Goal: Information Seeking & Learning: Learn about a topic

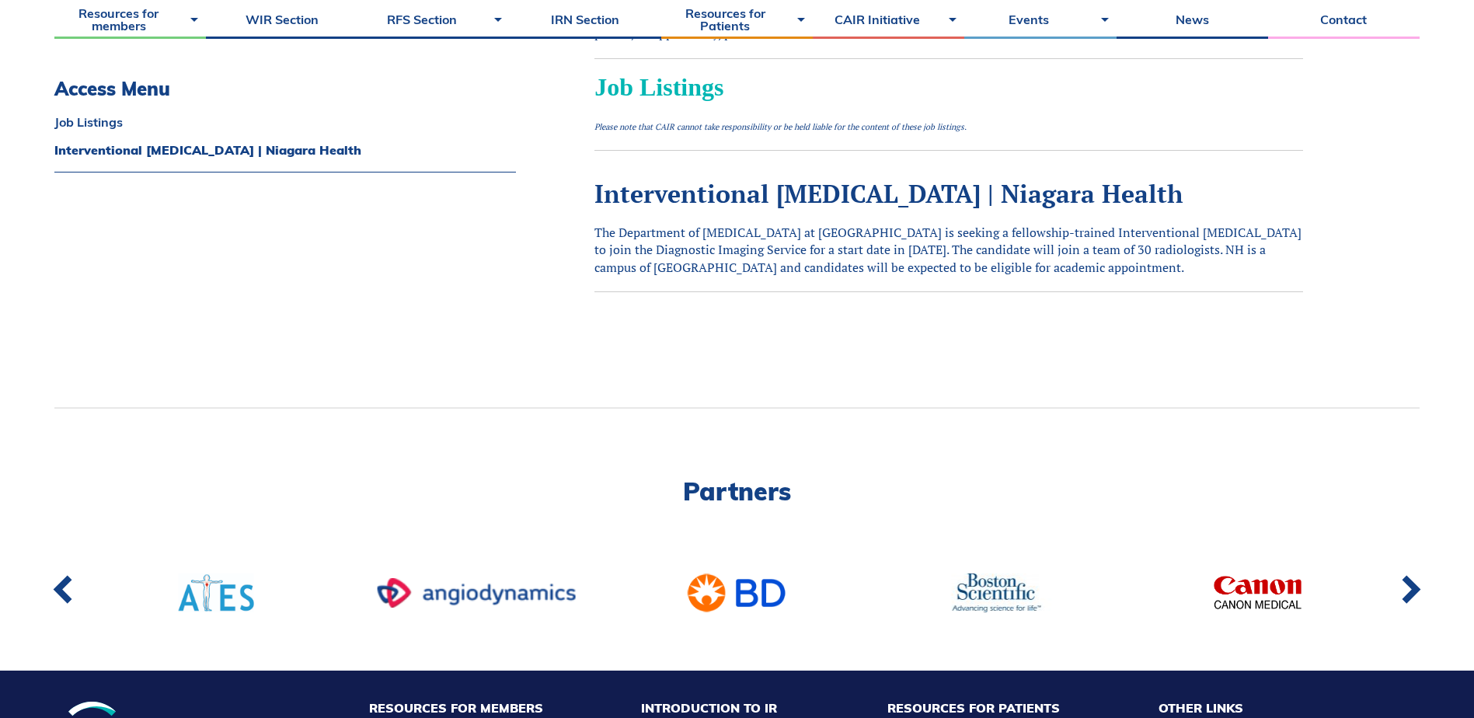
scroll to position [622, 0]
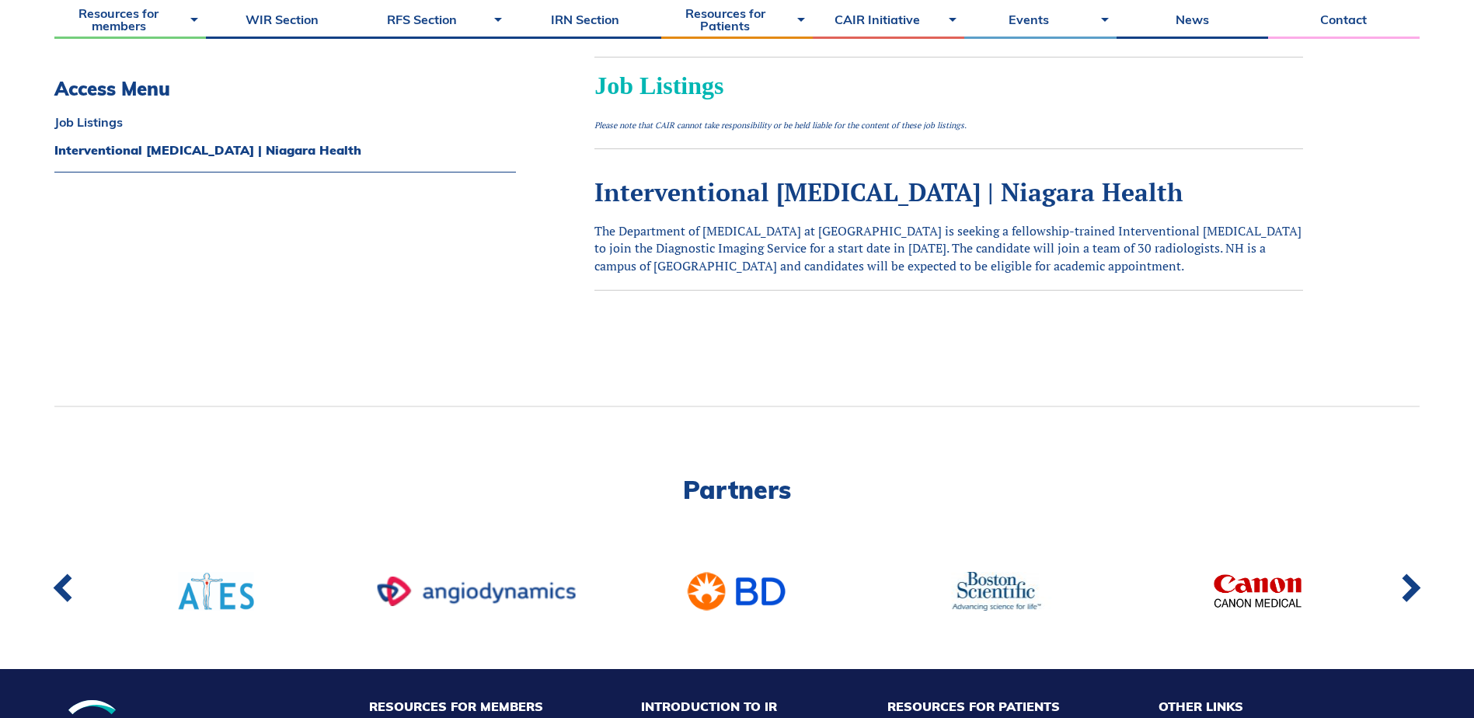
click at [702, 88] on span "Job Listings" at bounding box center [658, 85] width 129 height 28
click at [723, 85] on span "Job Listings" at bounding box center [658, 85] width 129 height 28
click at [764, 213] on div "Job Listings Please note that CAIR cannot take responsibility or be held liable…" at bounding box center [948, 188] width 709 height 262
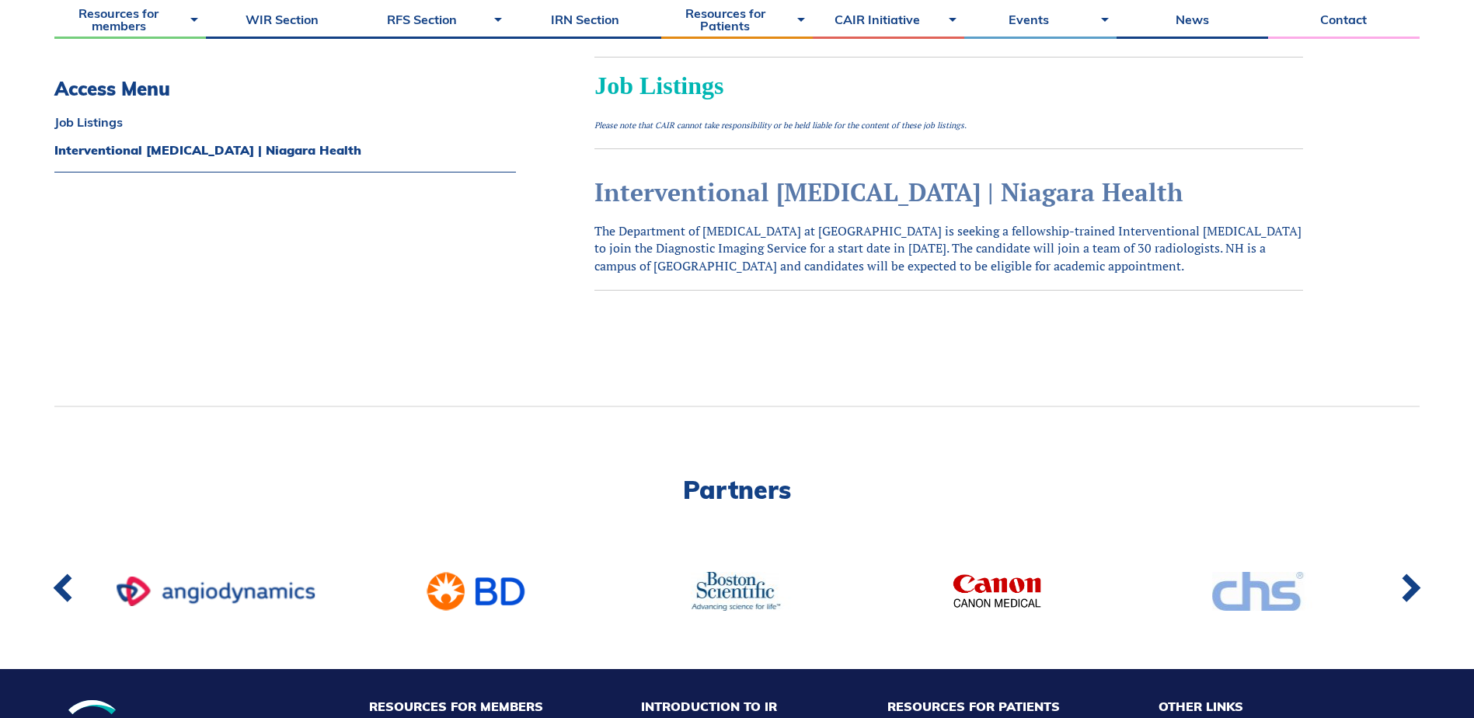
click at [775, 192] on link "Interventional [MEDICAL_DATA] | Niagara Health" at bounding box center [888, 192] width 588 height 33
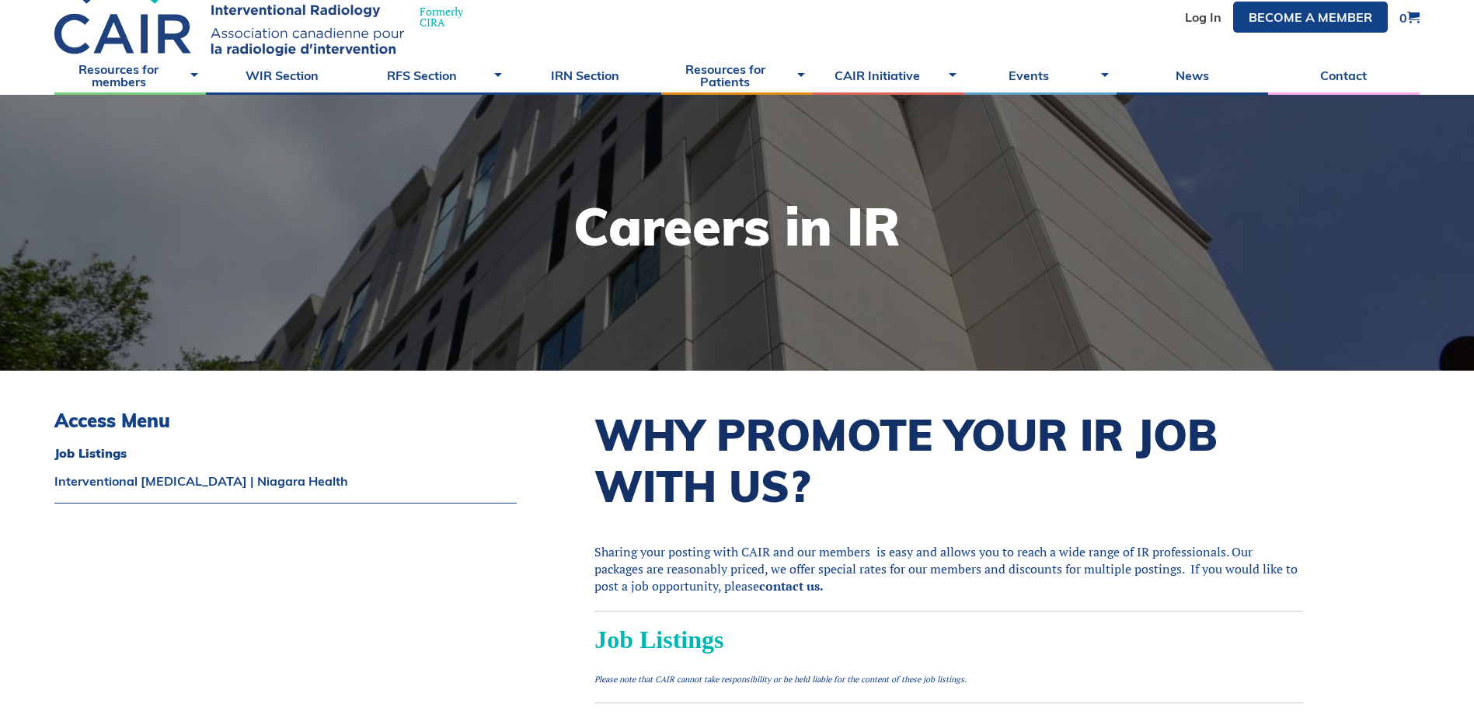
scroll to position [0, 0]
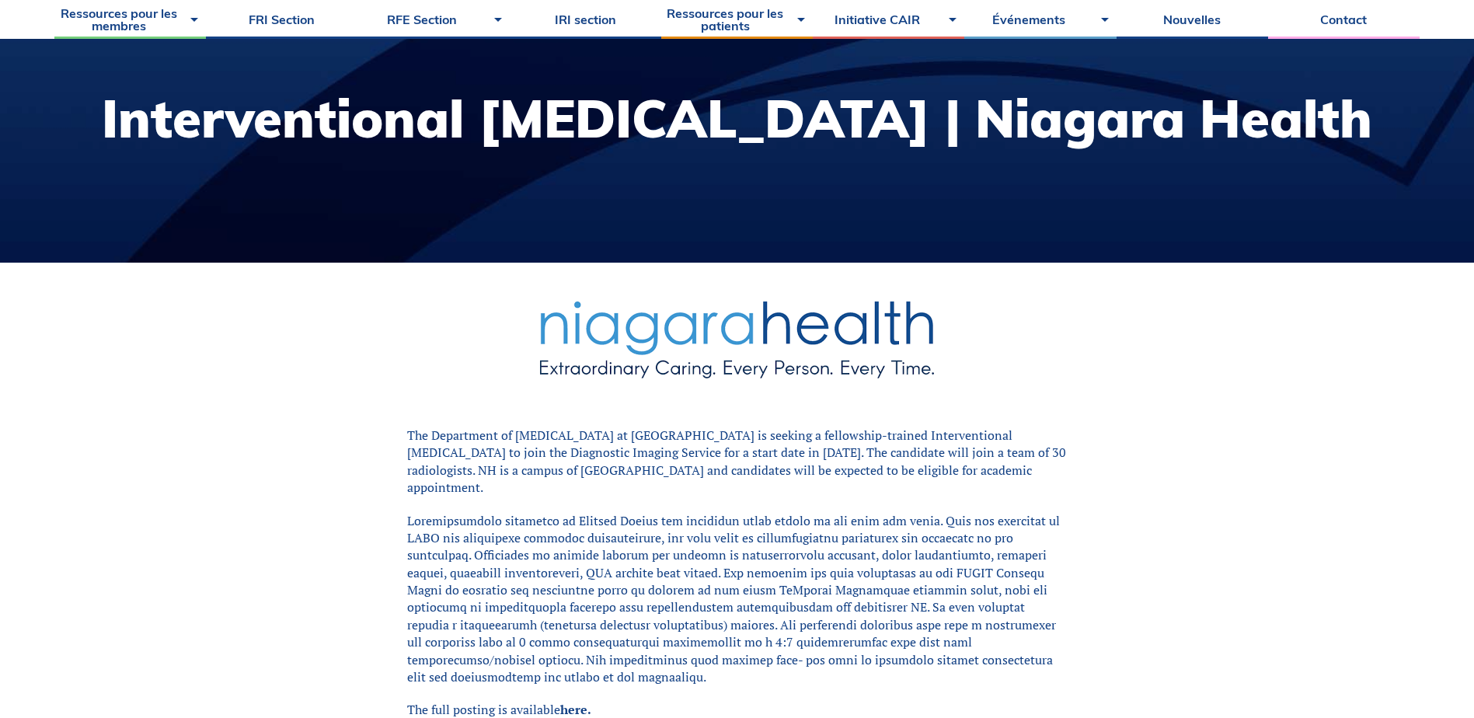
scroll to position [466, 0]
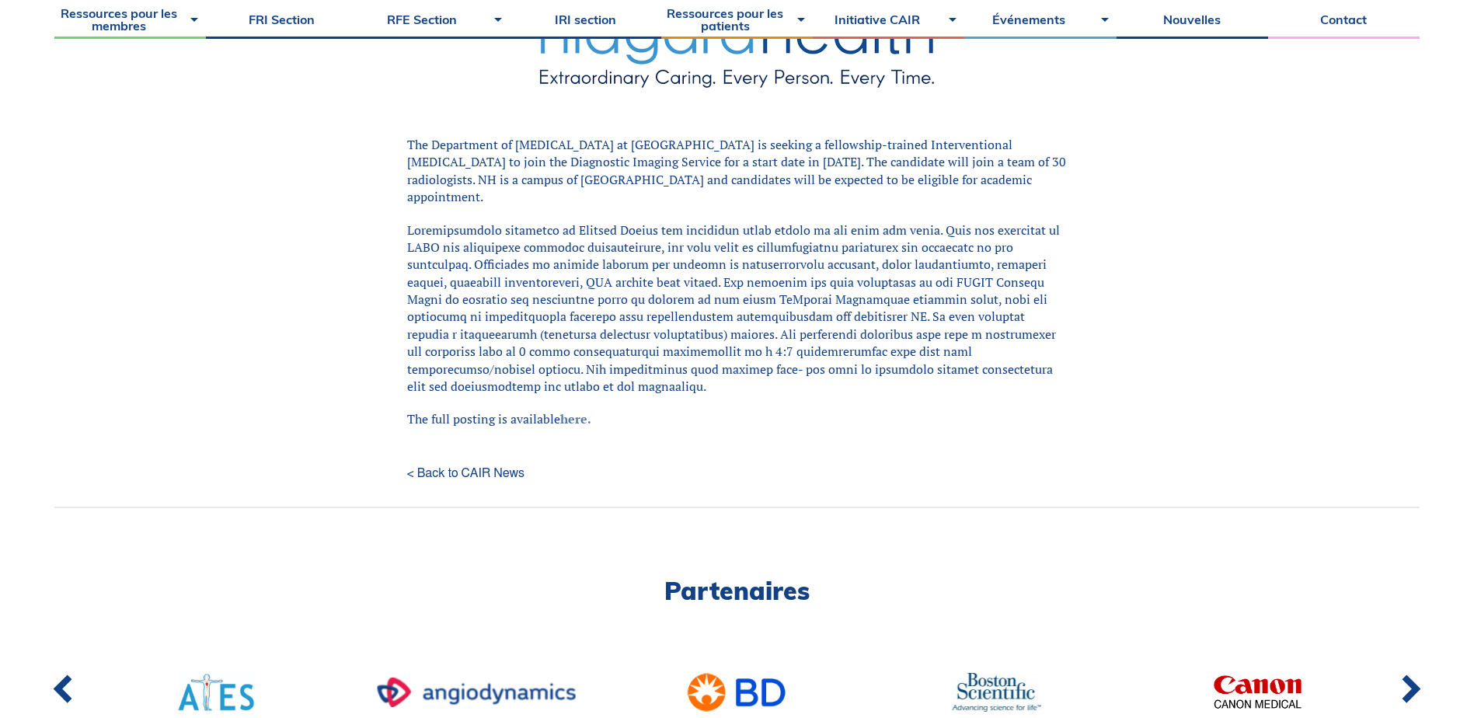
click at [570, 410] on link "here." at bounding box center [575, 418] width 31 height 17
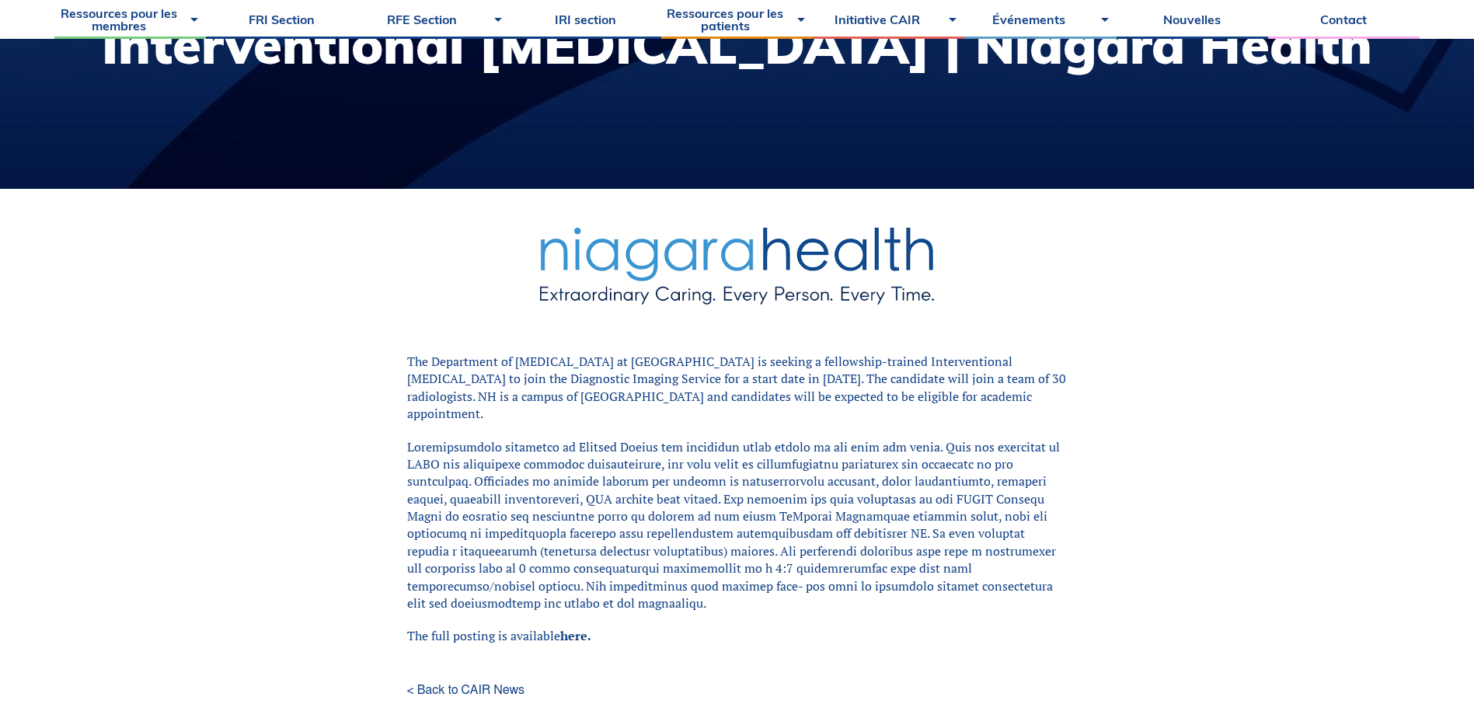
scroll to position [0, 0]
